Goal: Information Seeking & Learning: Learn about a topic

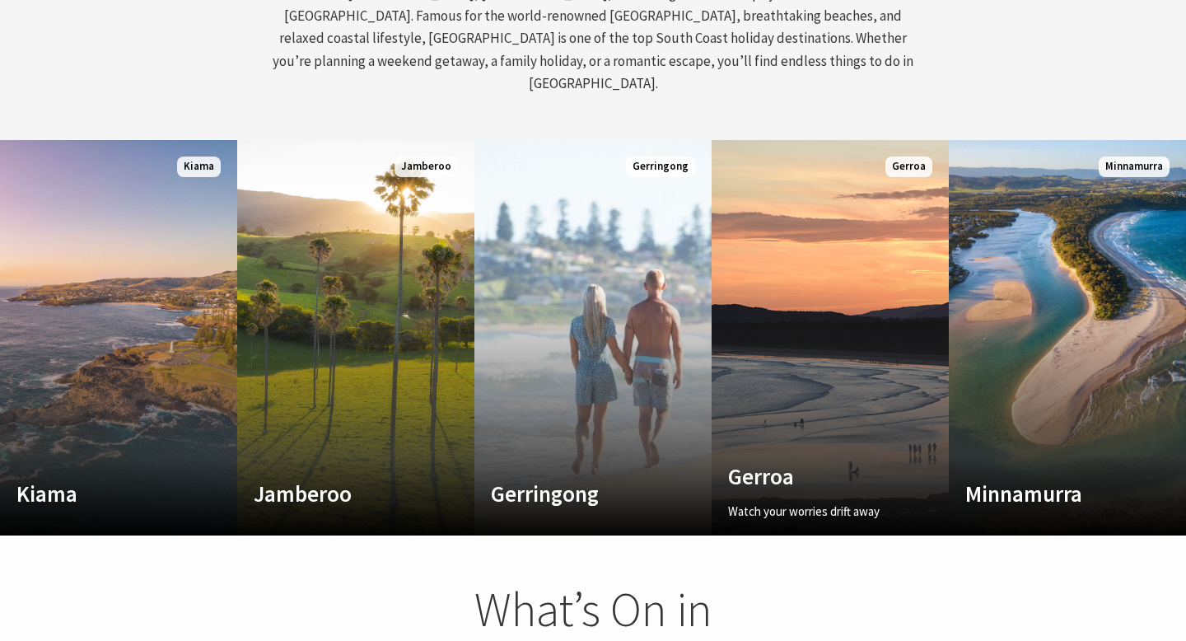
scroll to position [816, 0]
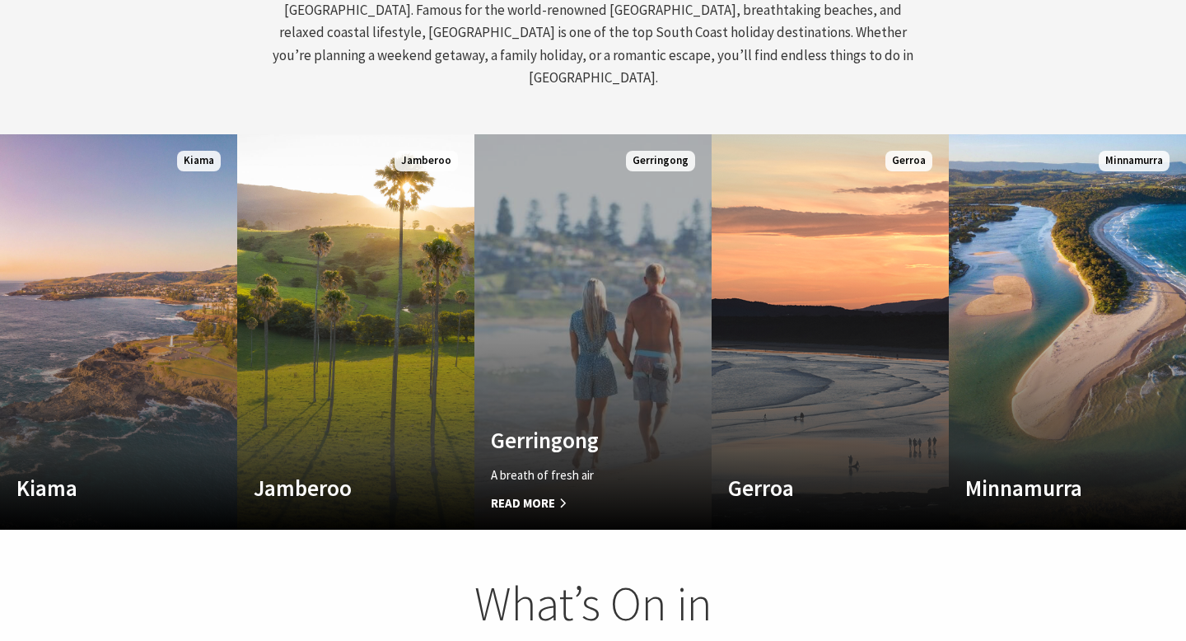
click at [538, 493] on span "Read More" at bounding box center [575, 503] width 169 height 20
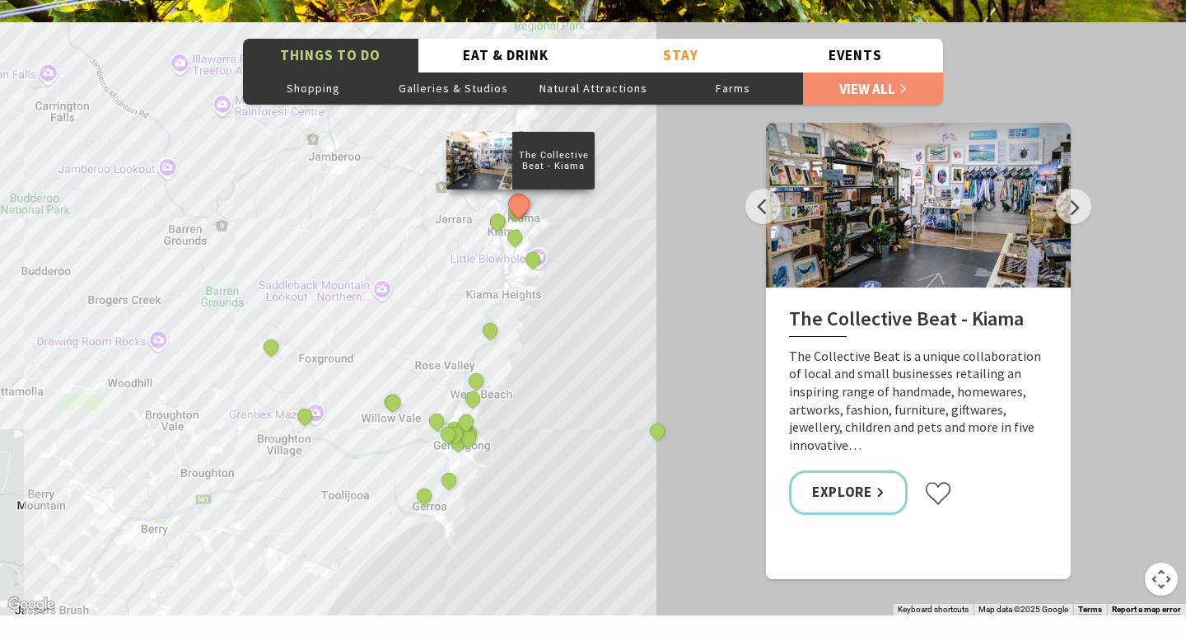
scroll to position [2826, 0]
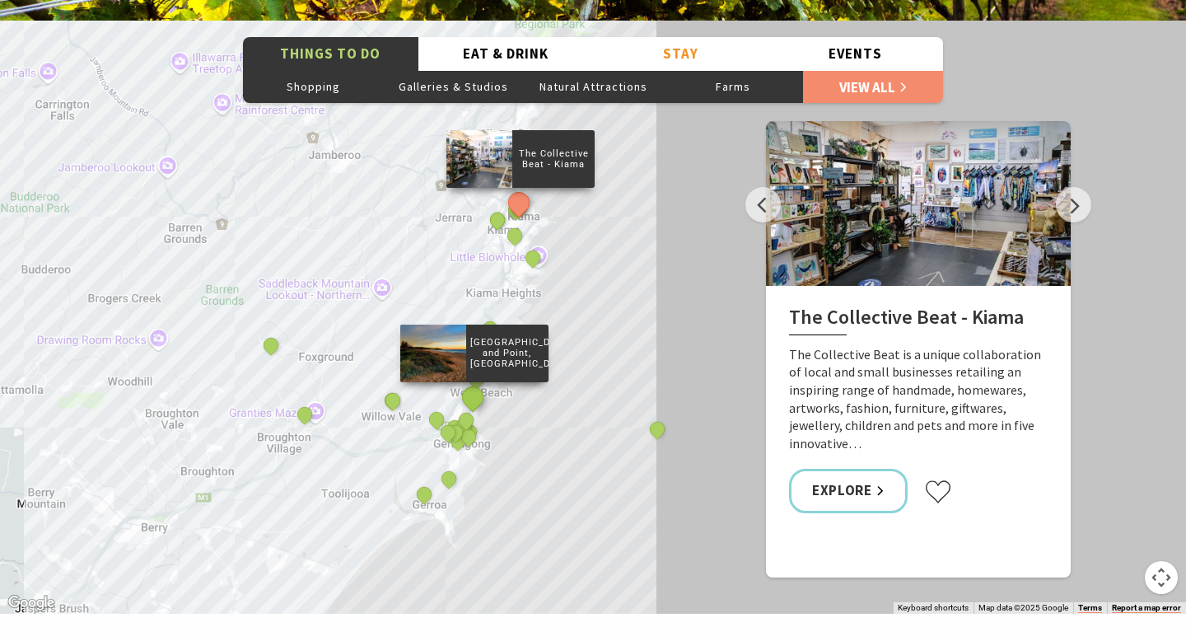
click at [470, 381] on button "See detail about Werri Beach and Point, Gerringong" at bounding box center [472, 396] width 30 height 30
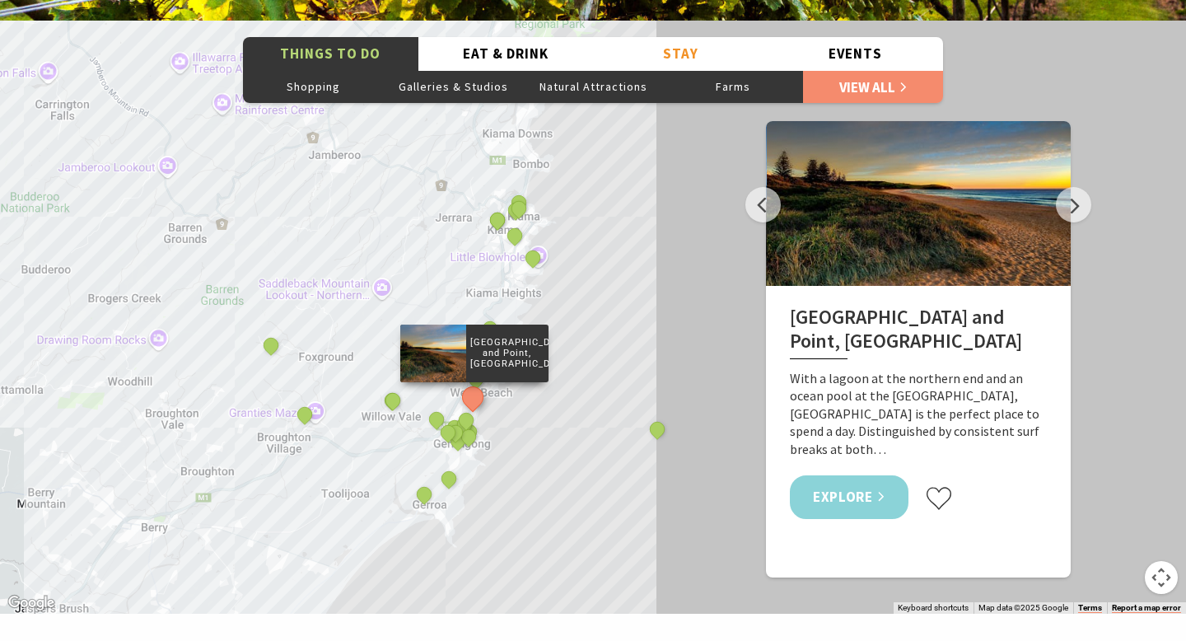
click at [869, 475] on link "Explore" at bounding box center [849, 497] width 119 height 44
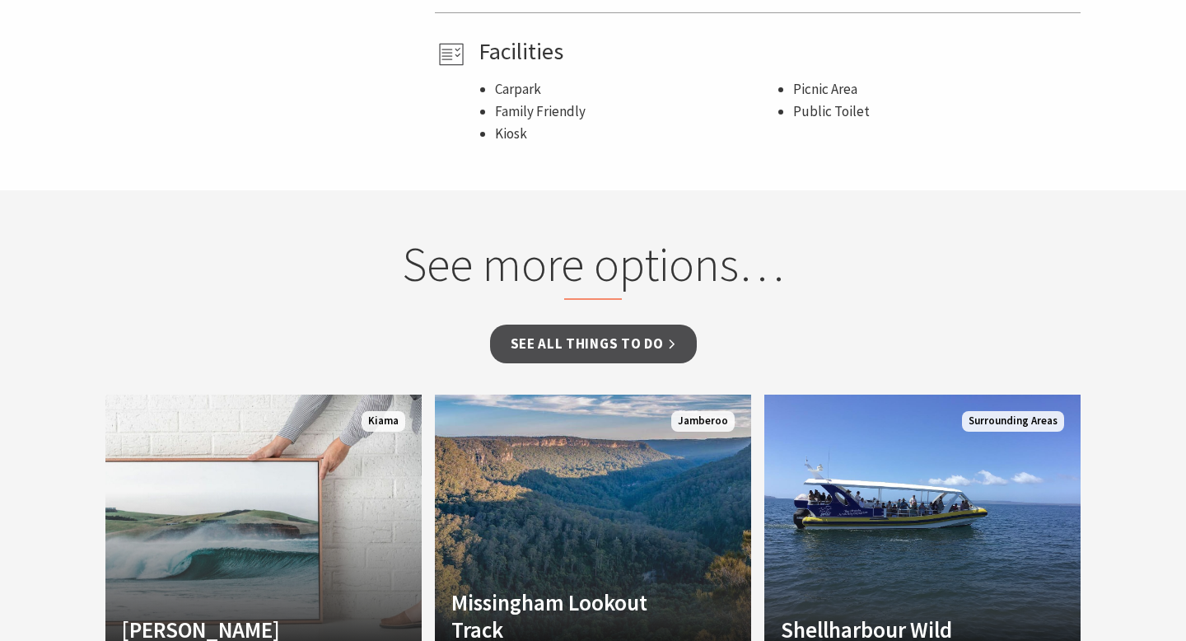
scroll to position [1228, 0]
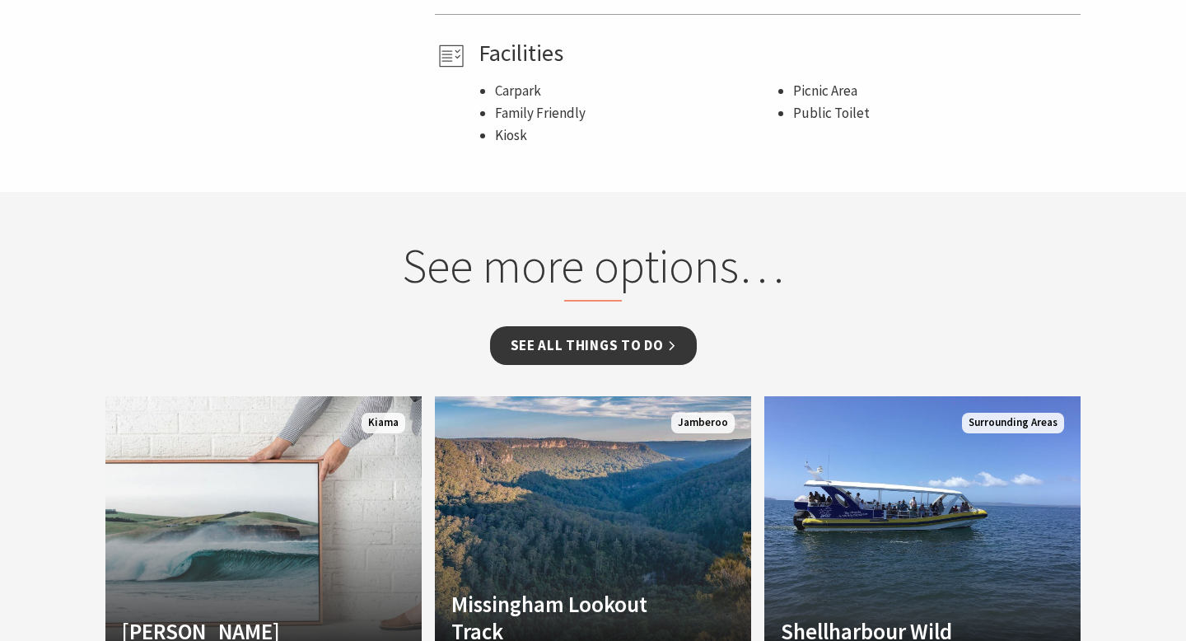
click at [661, 326] on link "See all Things To Do" at bounding box center [593, 345] width 207 height 39
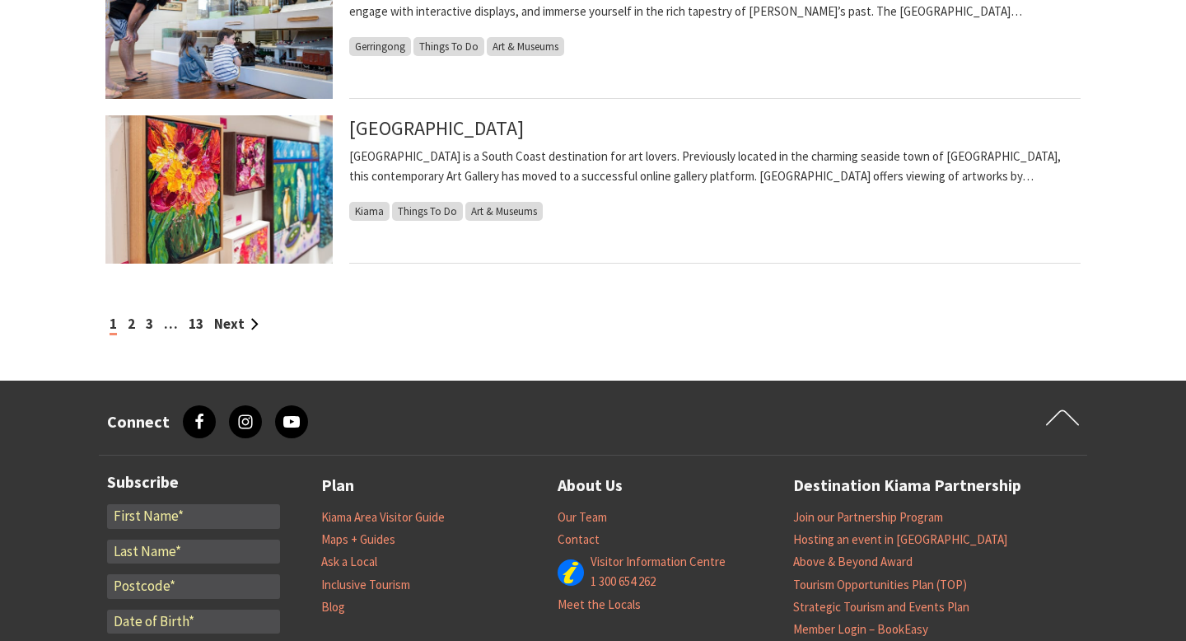
scroll to position [1848, 0]
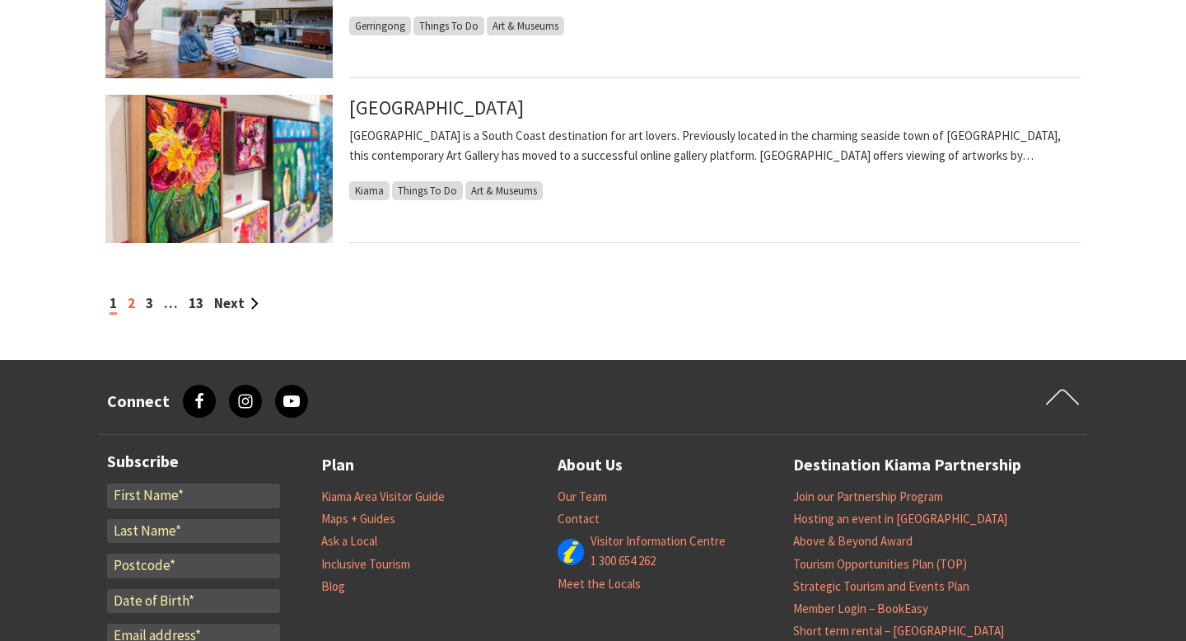
click at [128, 301] on link "2" at bounding box center [131, 303] width 7 height 18
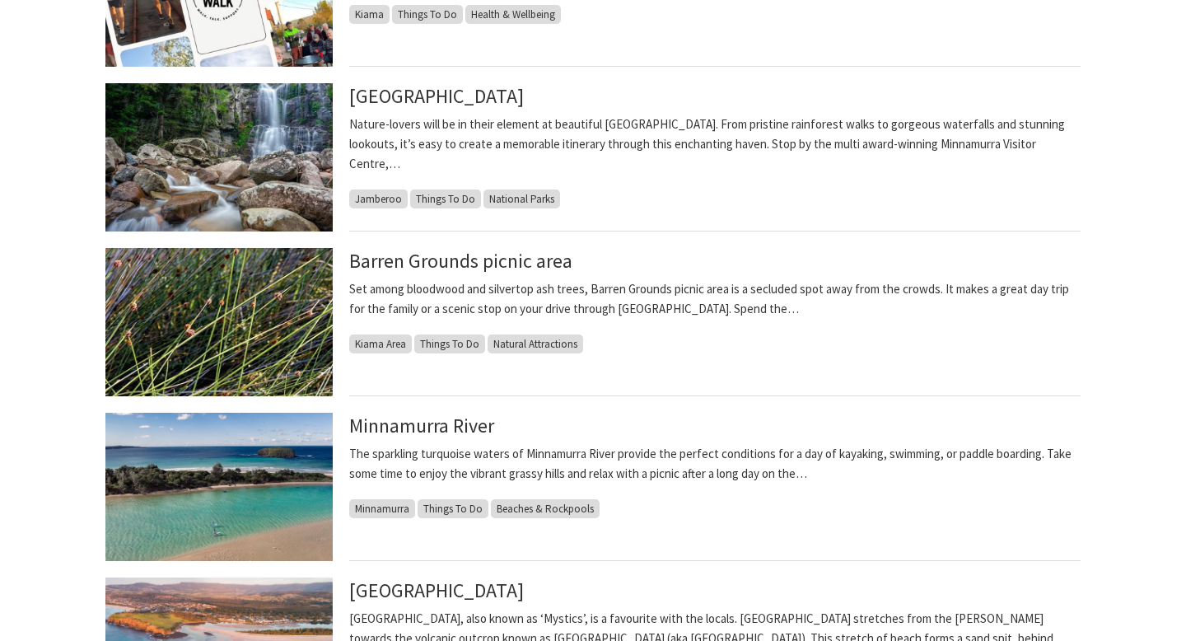
scroll to position [1042, 0]
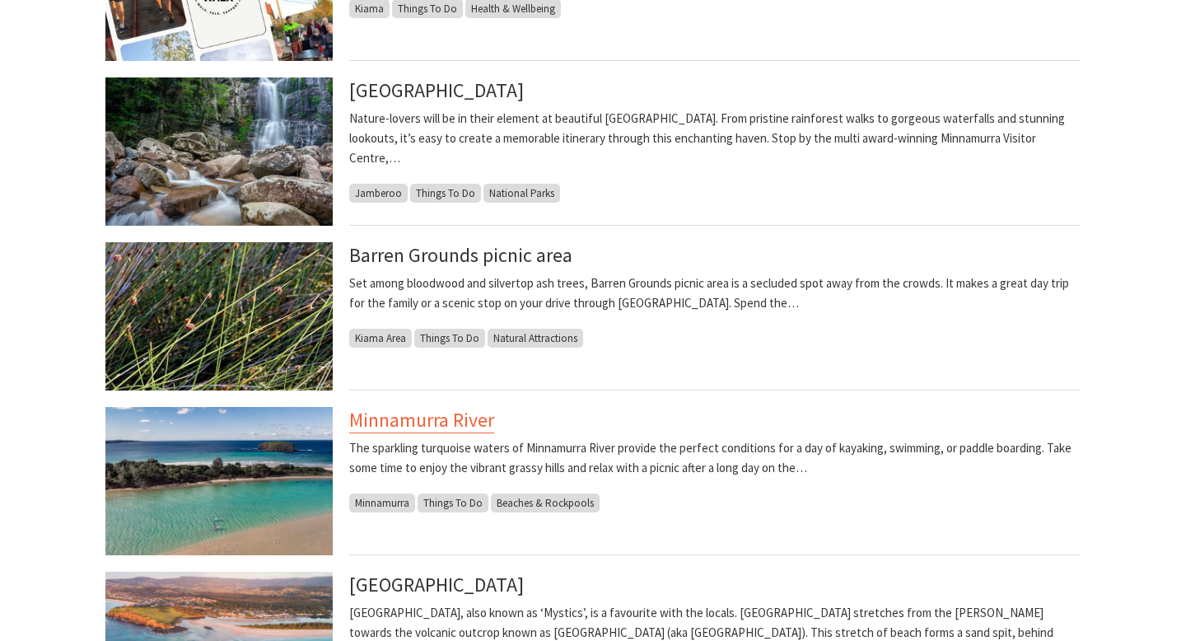
click at [467, 420] on link "Minnamurra River" at bounding box center [421, 420] width 145 height 26
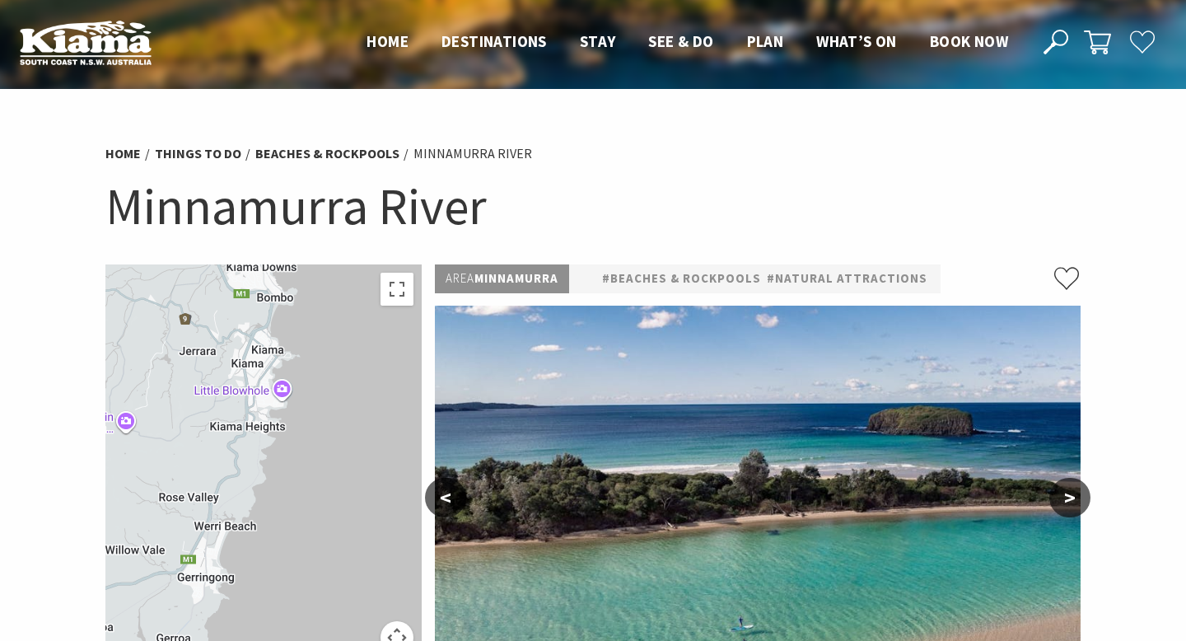
drag, startPoint x: 365, startPoint y: 493, endPoint x: 377, endPoint y: 247, distance: 246.5
